Goal: Transaction & Acquisition: Purchase product/service

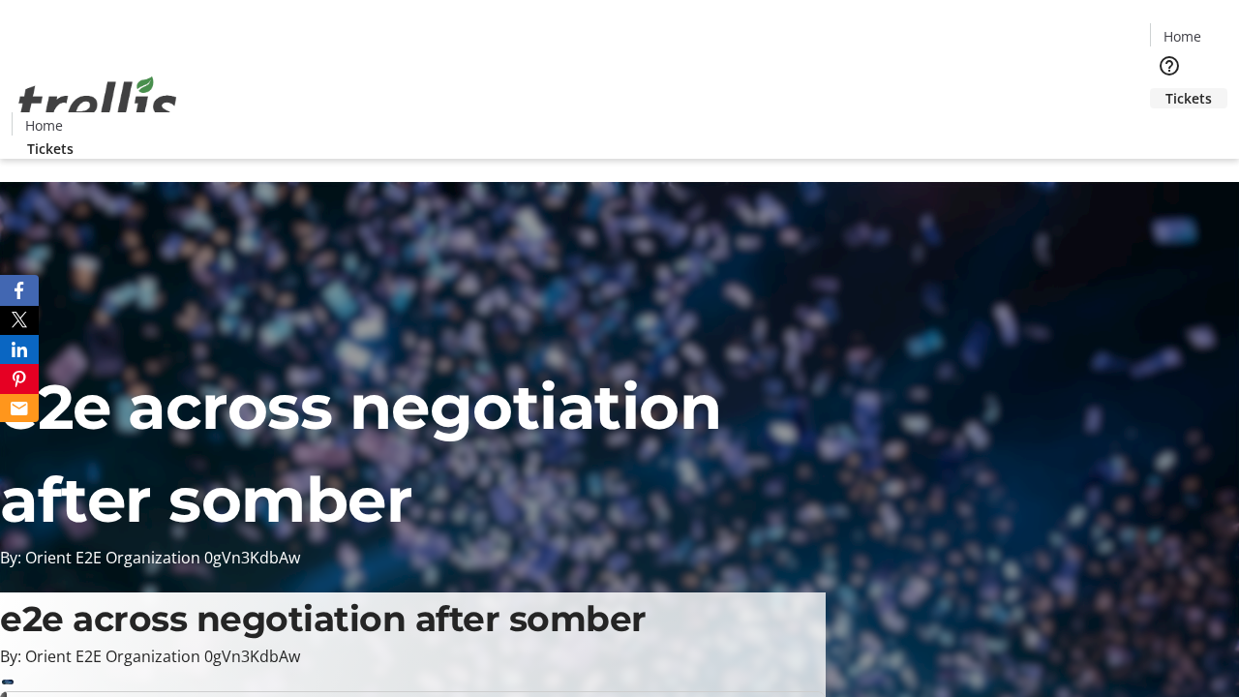
click at [1166, 88] on span "Tickets" at bounding box center [1189, 98] width 46 height 20
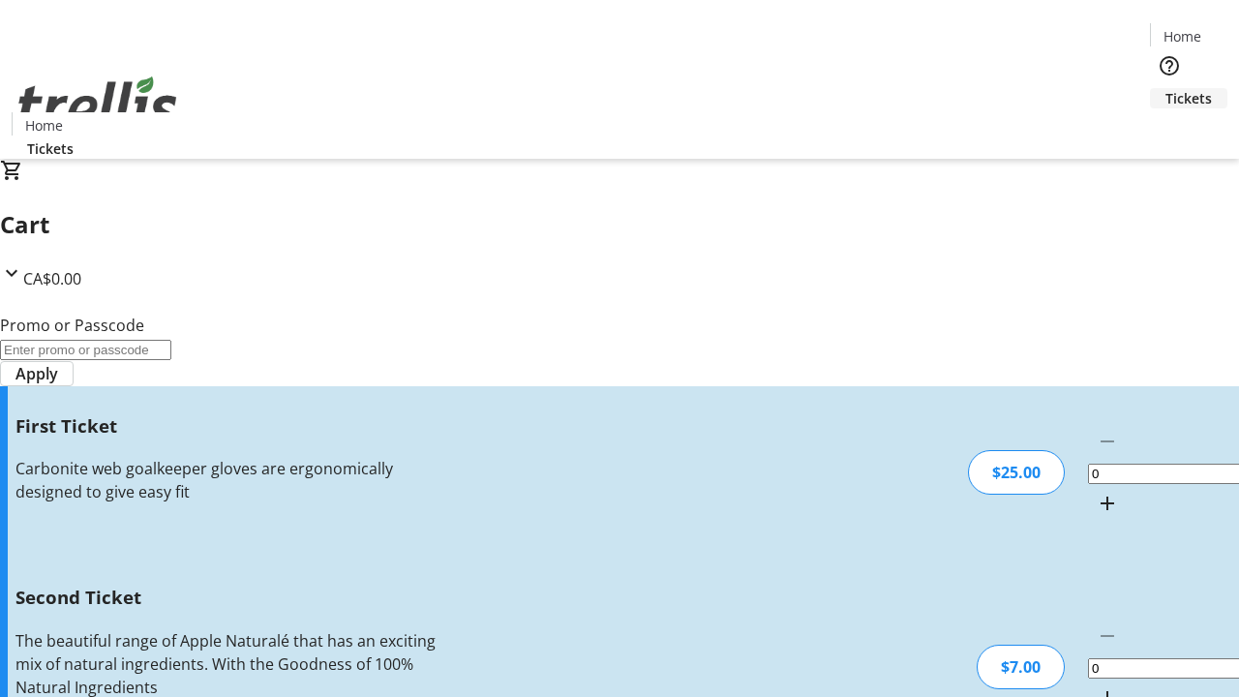
click at [1096, 492] on mat-icon "Increment by one" at bounding box center [1107, 503] width 23 height 23
type input "1"
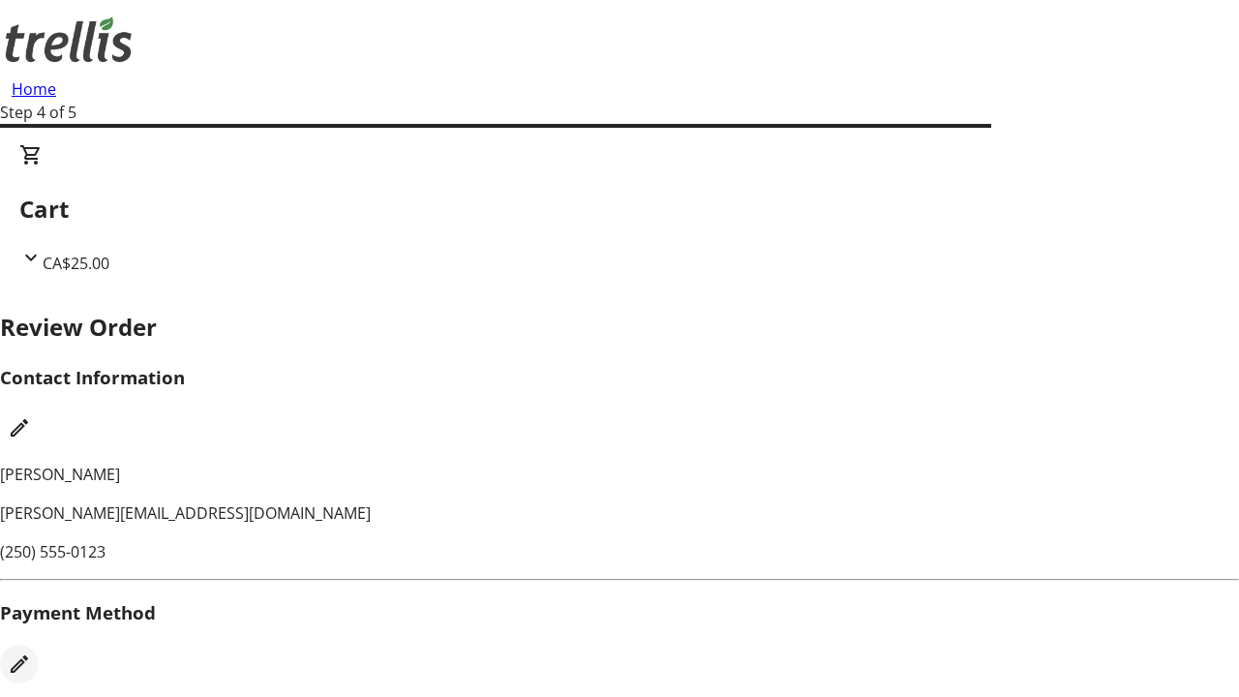
click at [31, 653] on mat-icon "Edit Payment Method" at bounding box center [19, 664] width 23 height 23
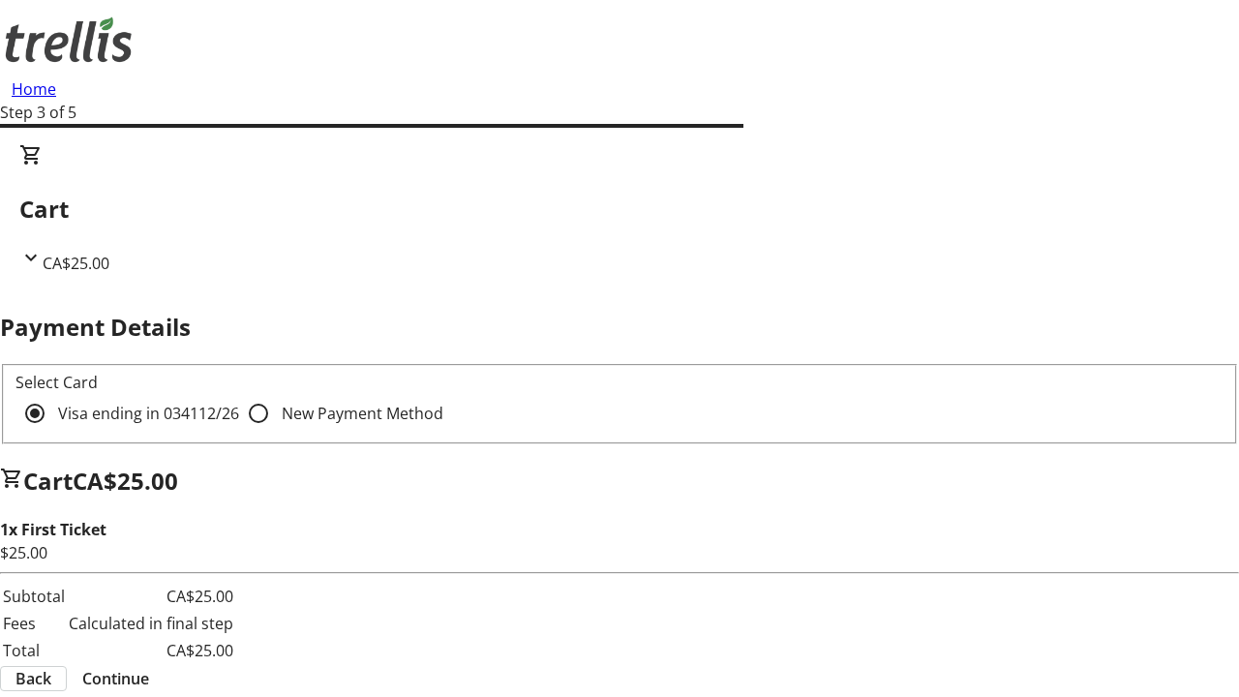
click at [239, 394] on input "New Payment Method" at bounding box center [258, 413] width 39 height 39
radio input "true"
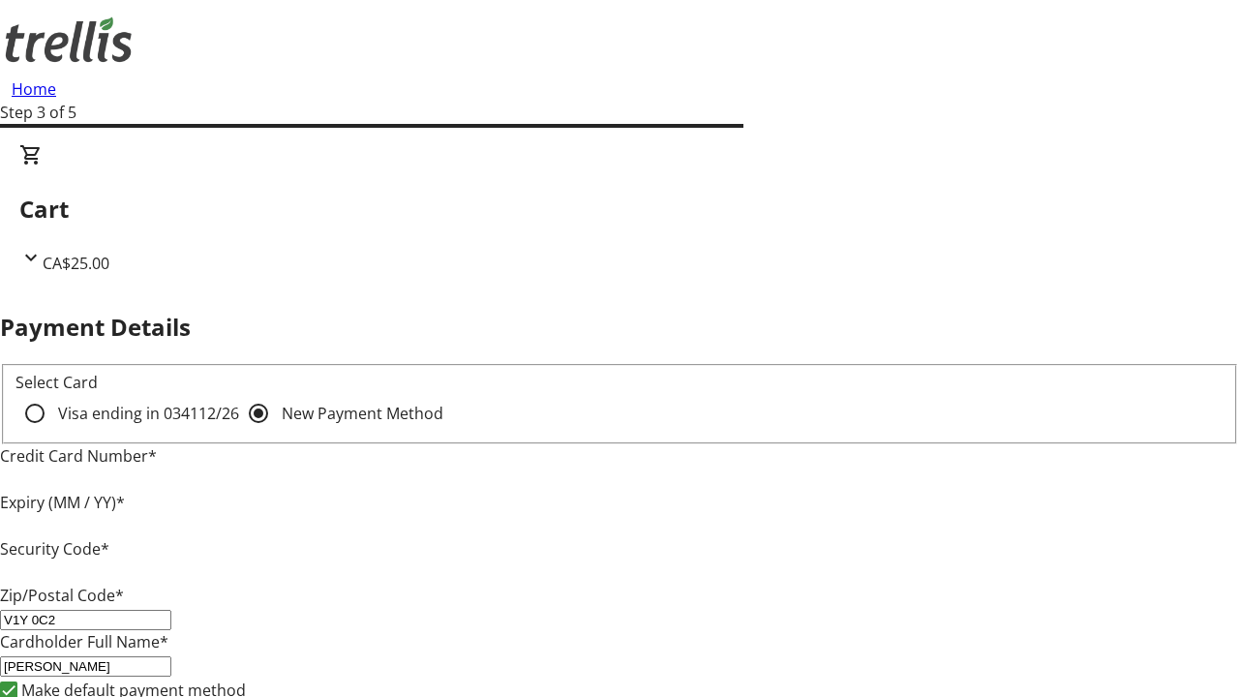
type input "V1Y 0C2"
